Goal: Information Seeking & Learning: Learn about a topic

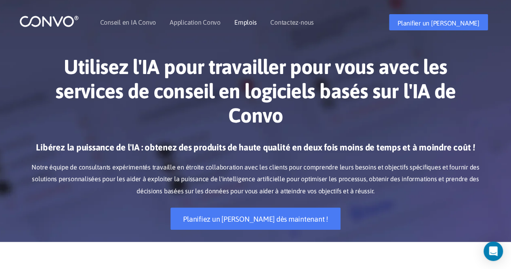
click at [248, 21] on font "Emplois" at bounding box center [245, 22] width 22 height 7
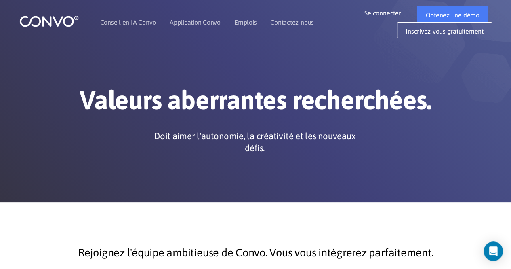
drag, startPoint x: 514, startPoint y: 64, endPoint x: 493, endPoint y: 54, distance: 23.3
click at [241, 21] on font "Emplois" at bounding box center [245, 22] width 22 height 7
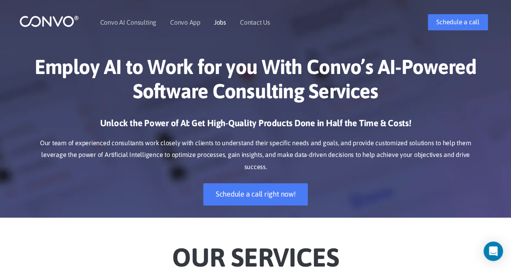
click at [217, 19] on link "Jobs" at bounding box center [220, 22] width 12 height 6
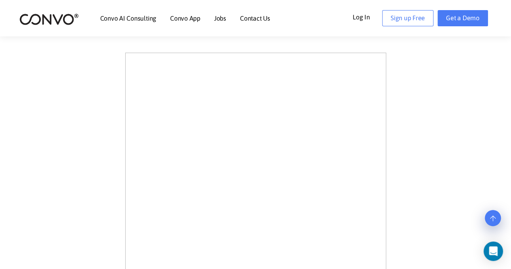
scroll to position [229, 0]
drag, startPoint x: 515, startPoint y: 52, endPoint x: 508, endPoint y: 101, distance: 49.3
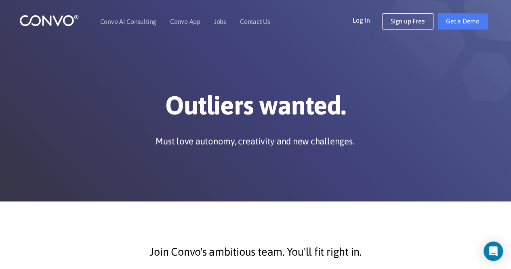
scroll to position [0, 0]
